Goal: Information Seeking & Learning: Find specific fact

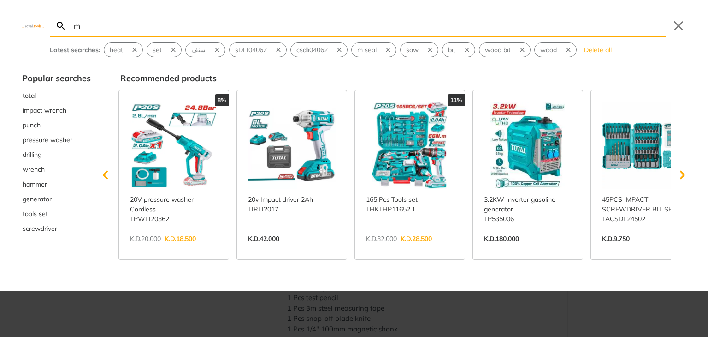
type input "m"
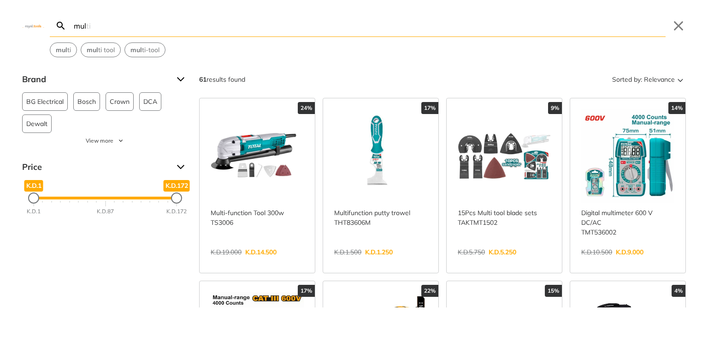
type input "mulw"
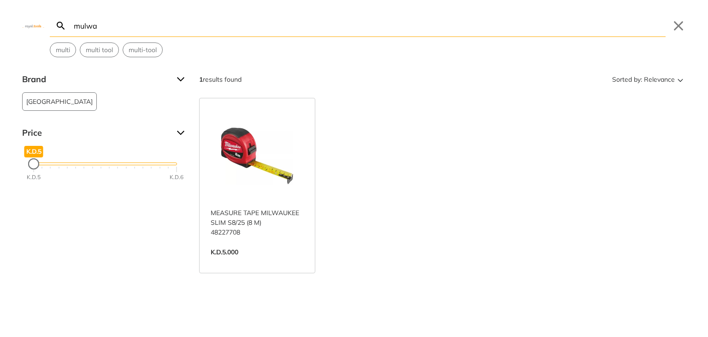
type input "mulwa"
click at [247, 261] on link "View more →" at bounding box center [257, 261] width 93 height 0
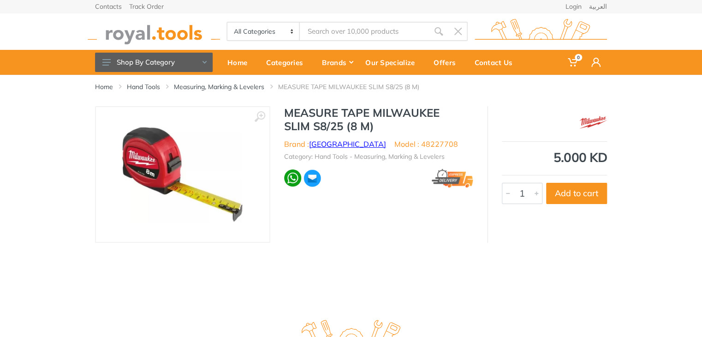
click at [340, 146] on link "[GEOGRAPHIC_DATA]" at bounding box center [347, 143] width 77 height 9
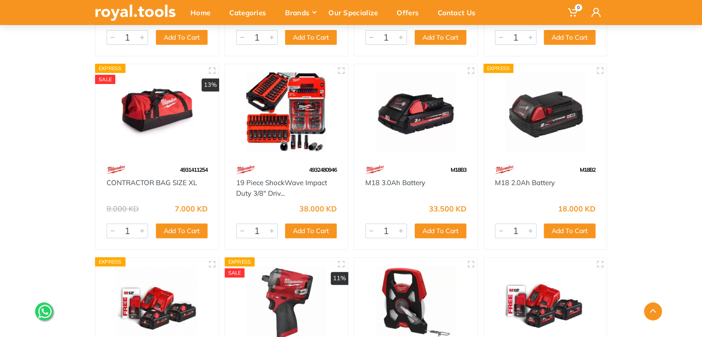
scroll to position [1866, 0]
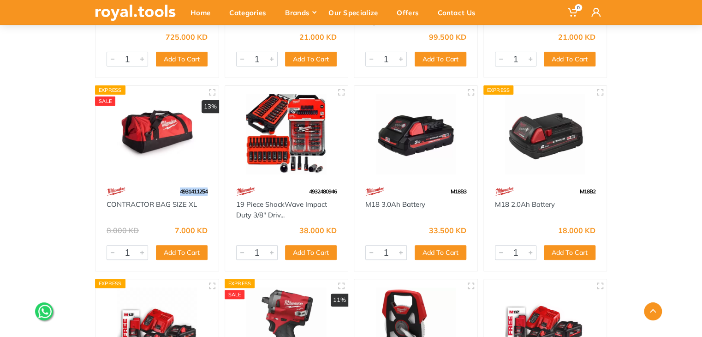
drag, startPoint x: 208, startPoint y: 190, endPoint x: 175, endPoint y: 190, distance: 32.7
click at [175, 190] on div "4931411254" at bounding box center [156, 191] width 123 height 16
copy span "4931411254"
